Goal: Information Seeking & Learning: Understand process/instructions

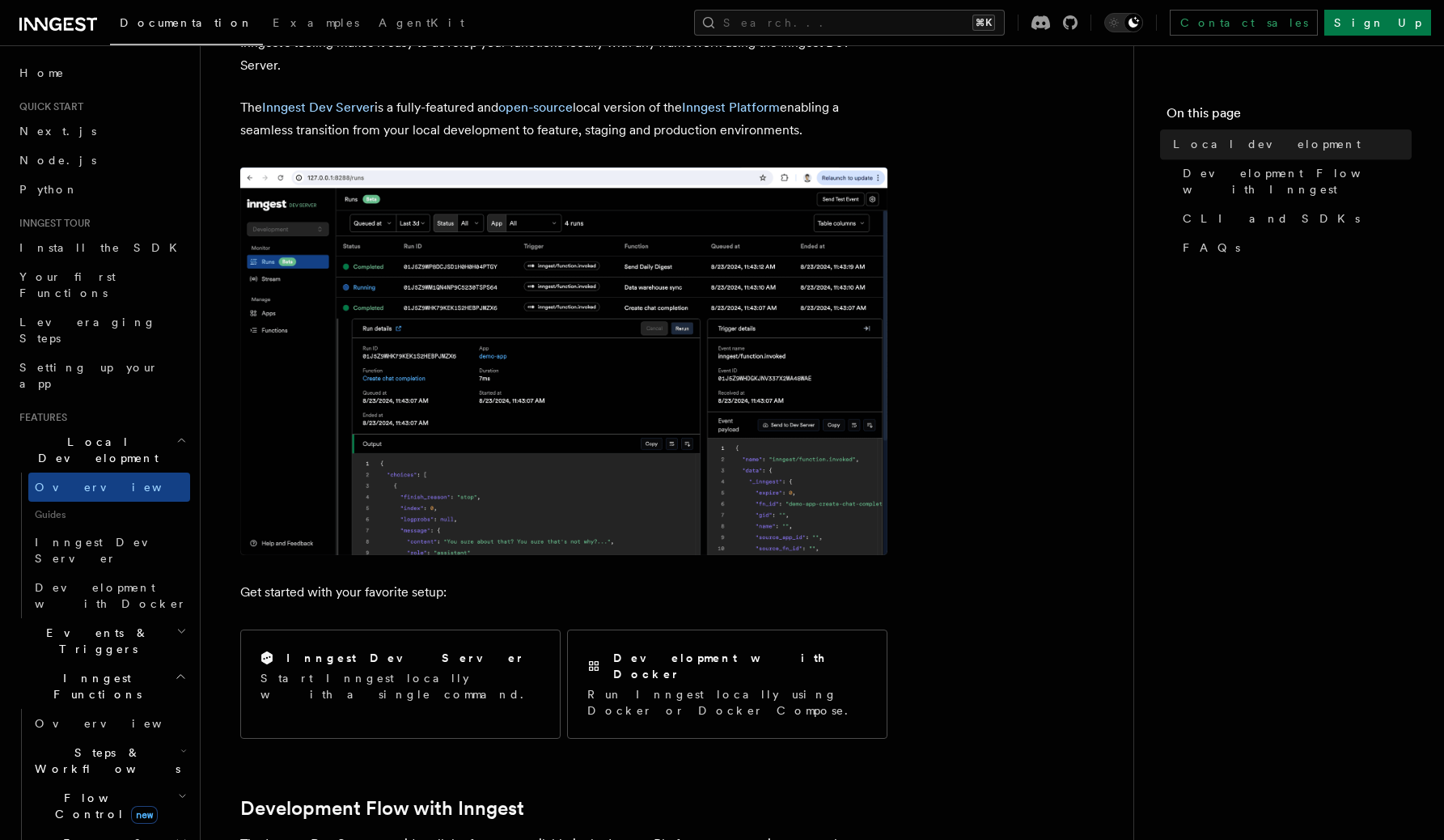
scroll to position [134, 0]
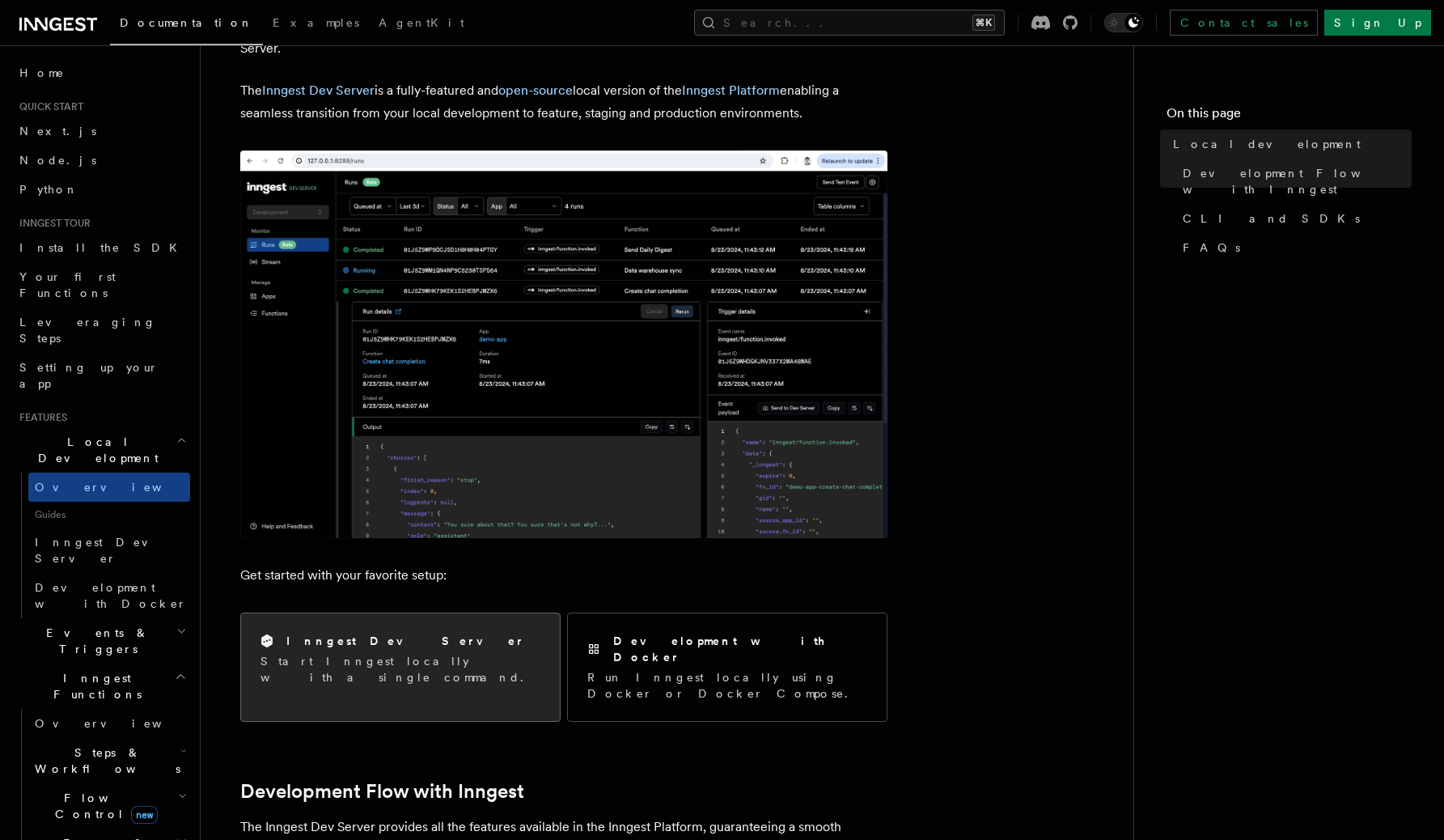
click at [478, 637] on div "Inngest Dev Server" at bounding box center [400, 641] width 280 height 17
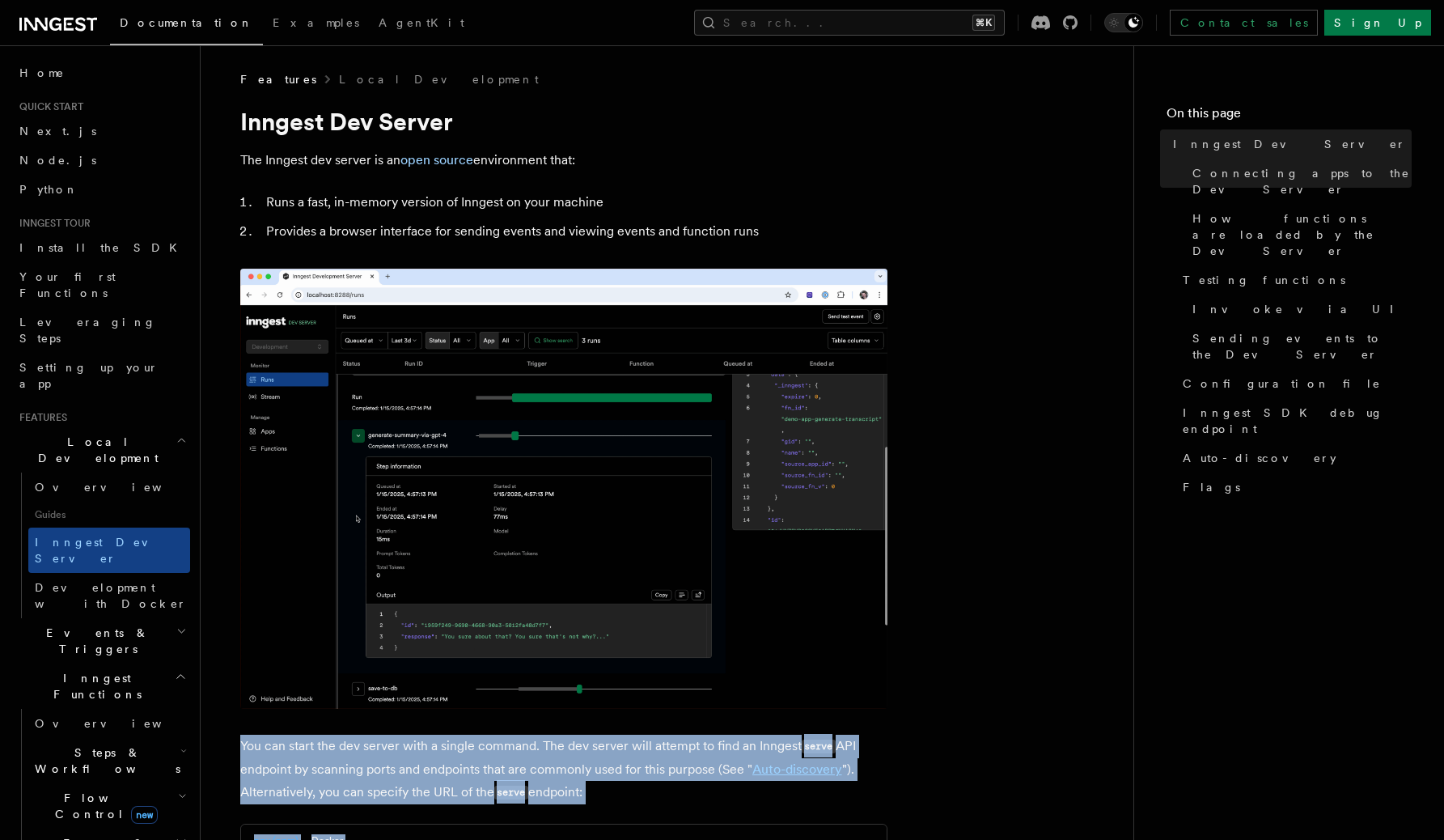
drag, startPoint x: 430, startPoint y: 448, endPoint x: 252, endPoint y: 444, distance: 178.0
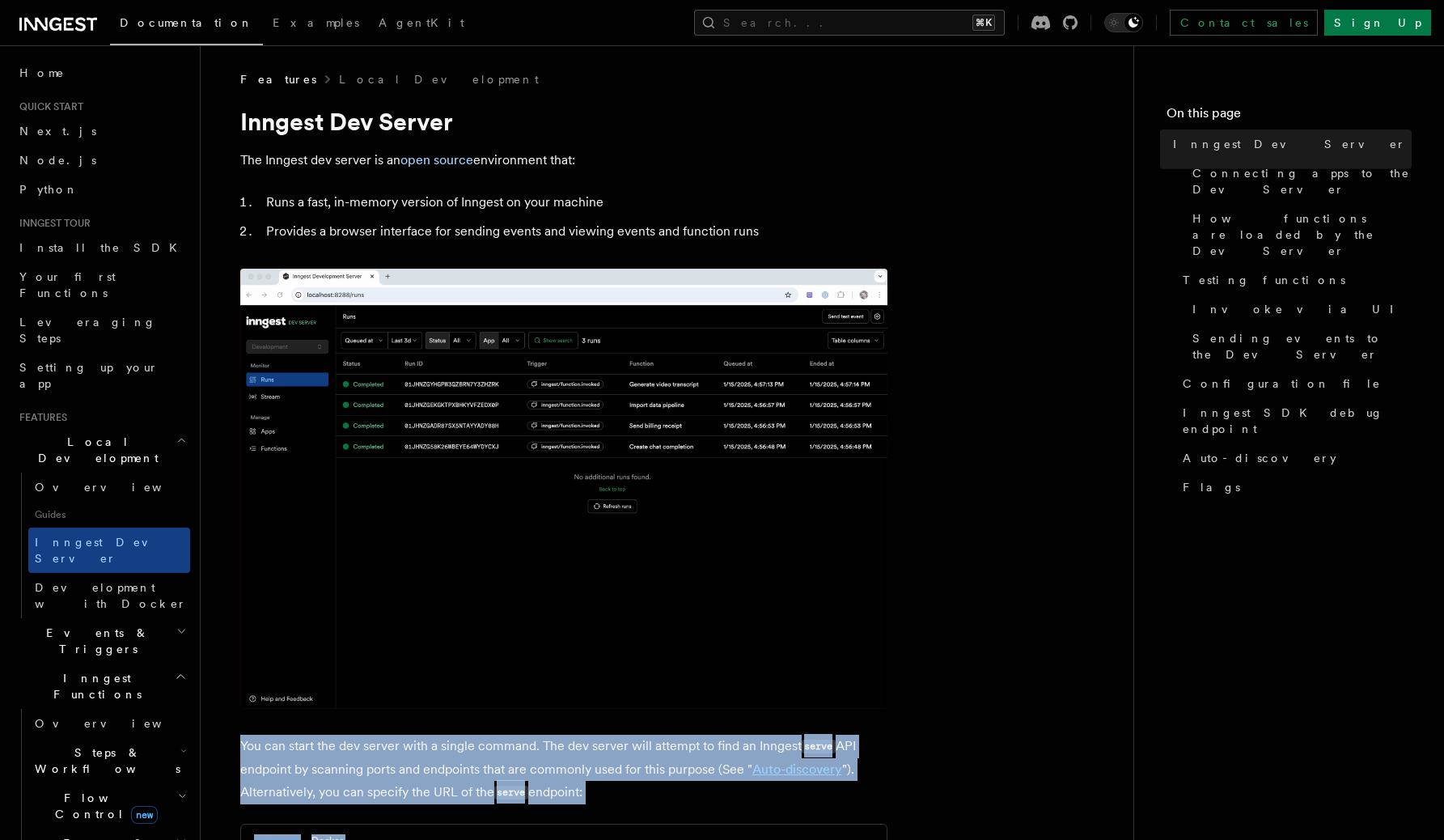
copy article "You can start the dev server with a single command. The dev server will attempt…"
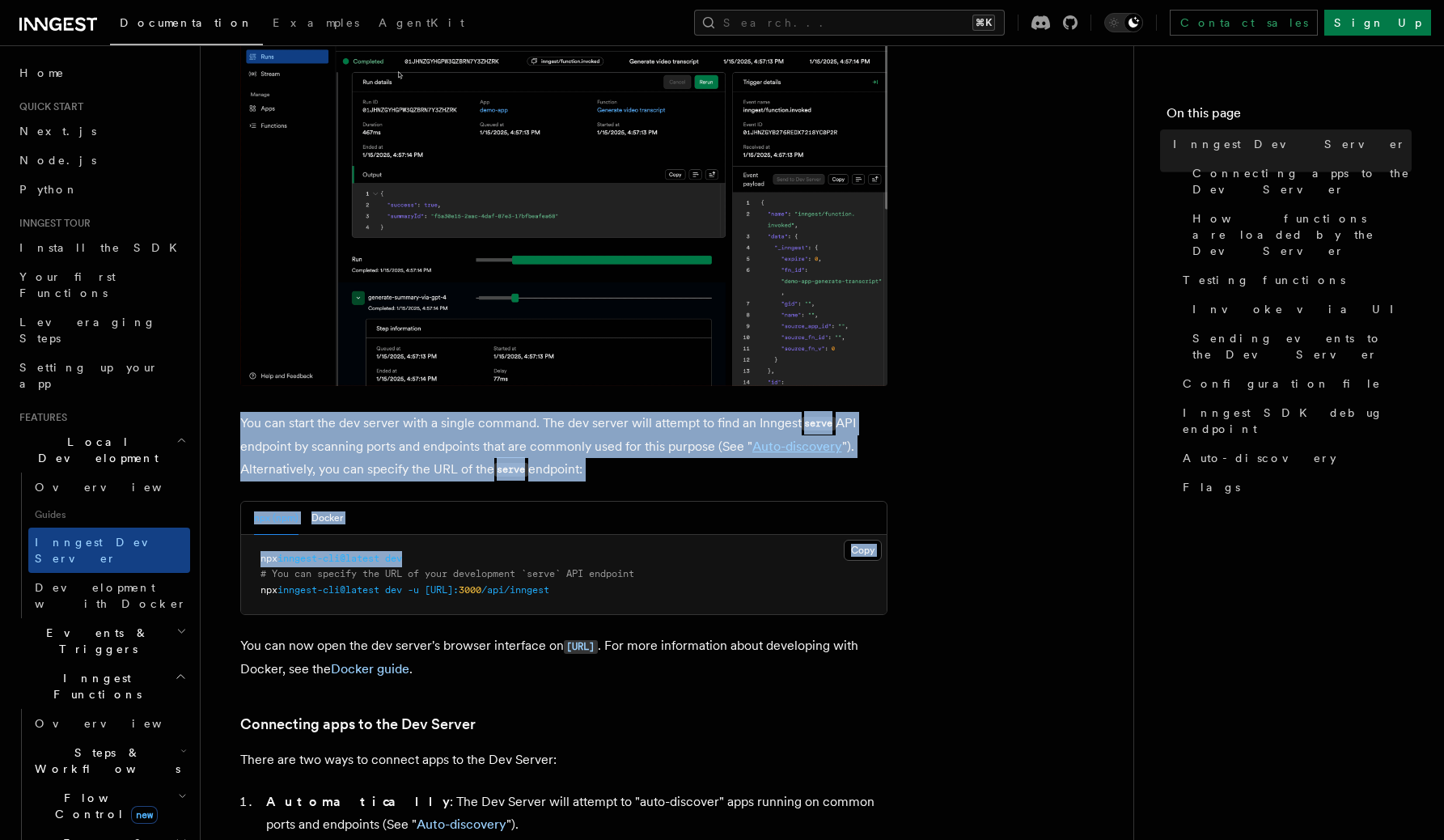
scroll to position [364, 0]
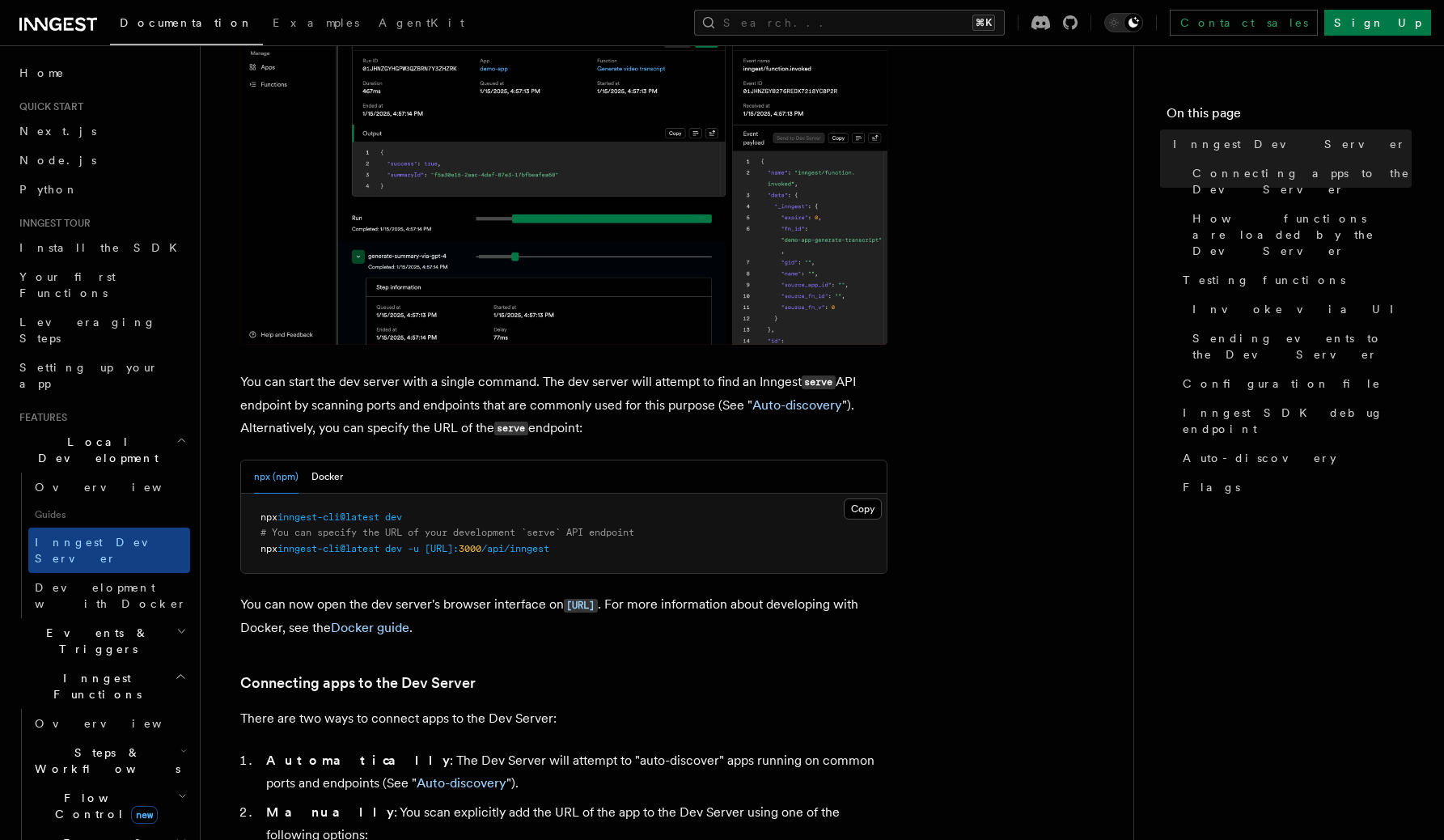
click at [448, 523] on pre "npx inngest-cli@latest dev # You can specify the URL of your development `serve…" at bounding box center [564, 534] width 646 height 80
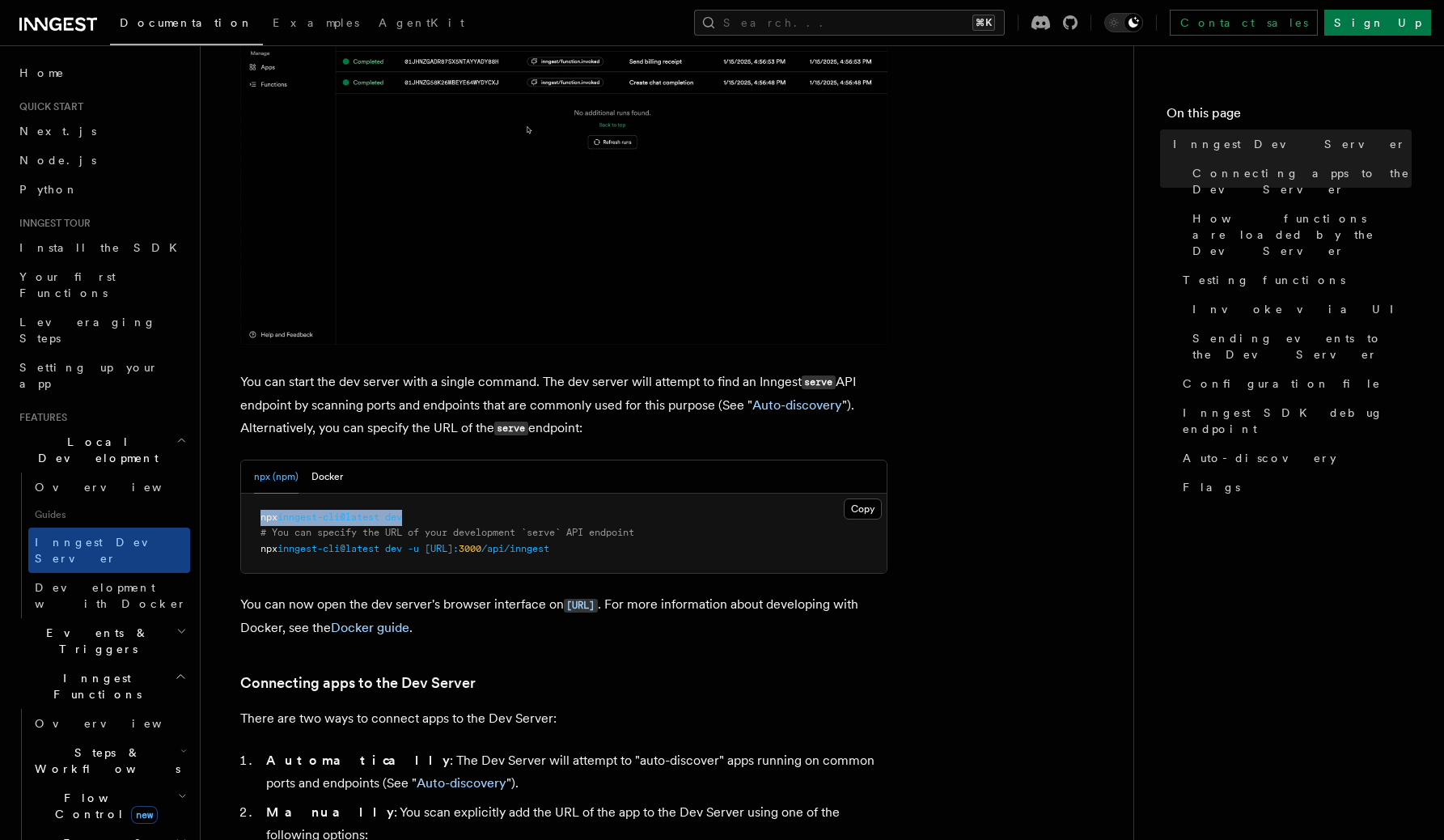
drag, startPoint x: 417, startPoint y: 516, endPoint x: 258, endPoint y: 516, distance: 159.0
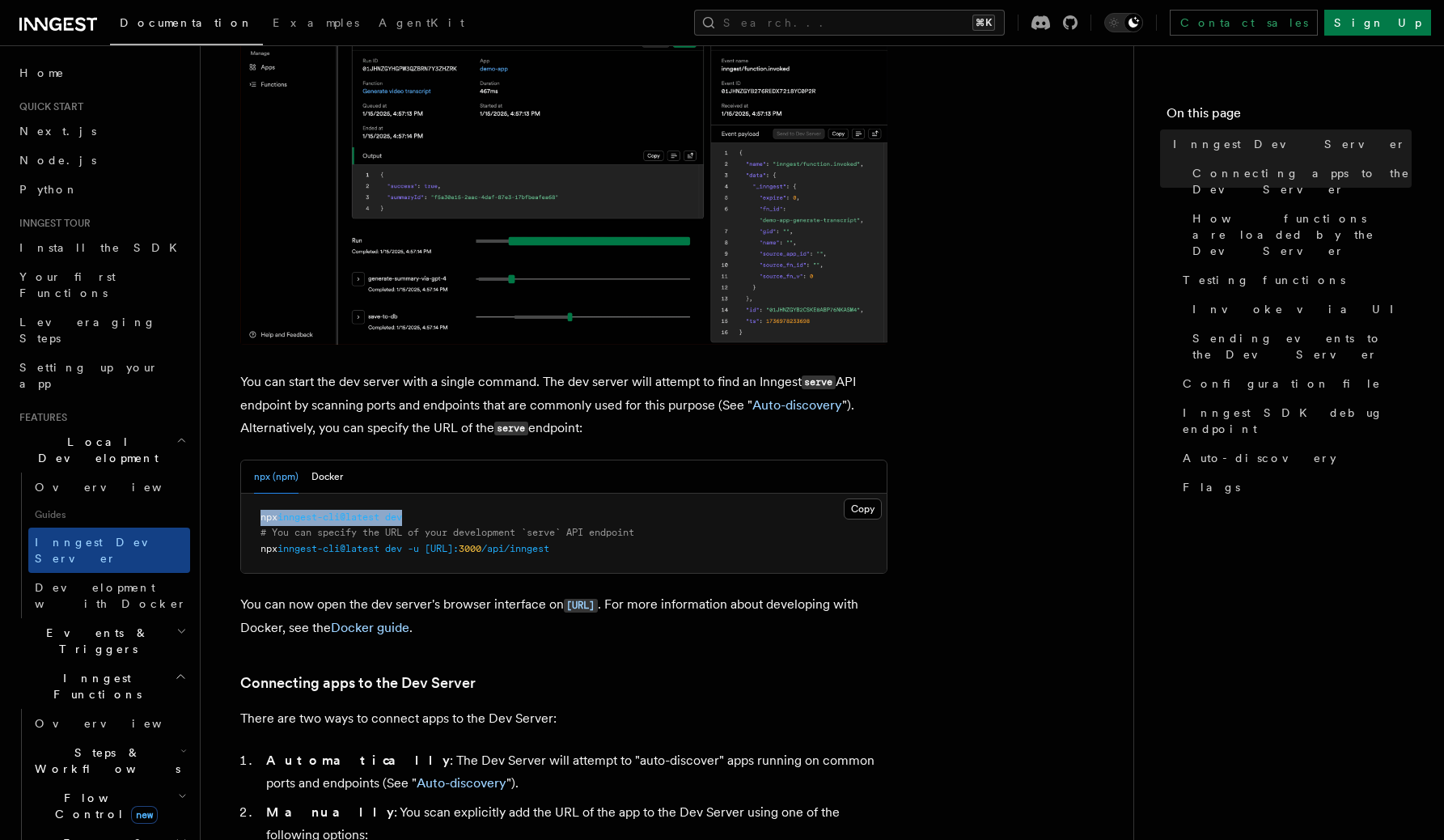
click at [258, 516] on pre "npx inngest-cli@latest dev # You can specify the URL of your development `serve…" at bounding box center [564, 534] width 646 height 80
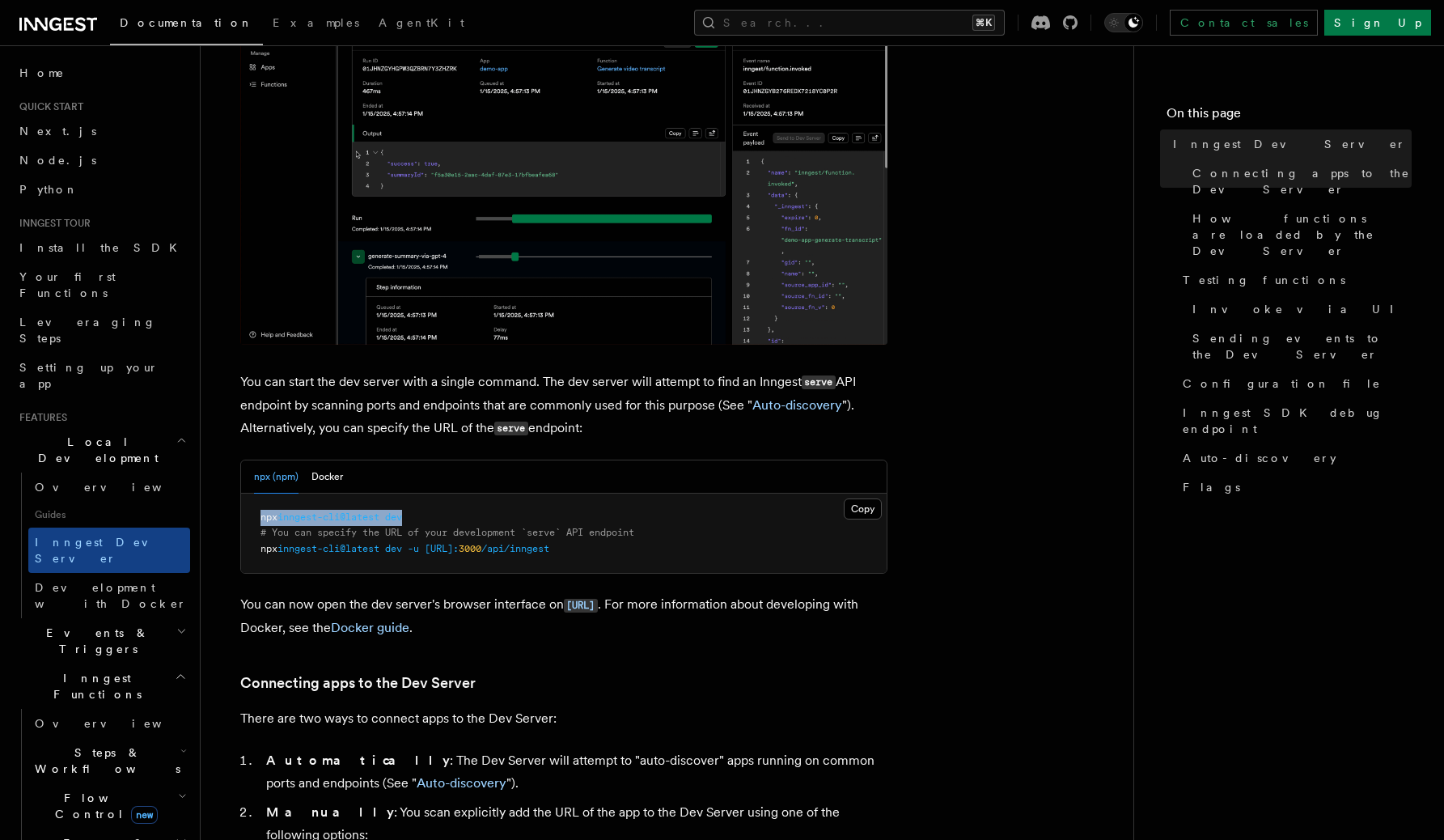
copy span "npx inngest-cli@latest dev"
